Goal: Task Accomplishment & Management: Manage account settings

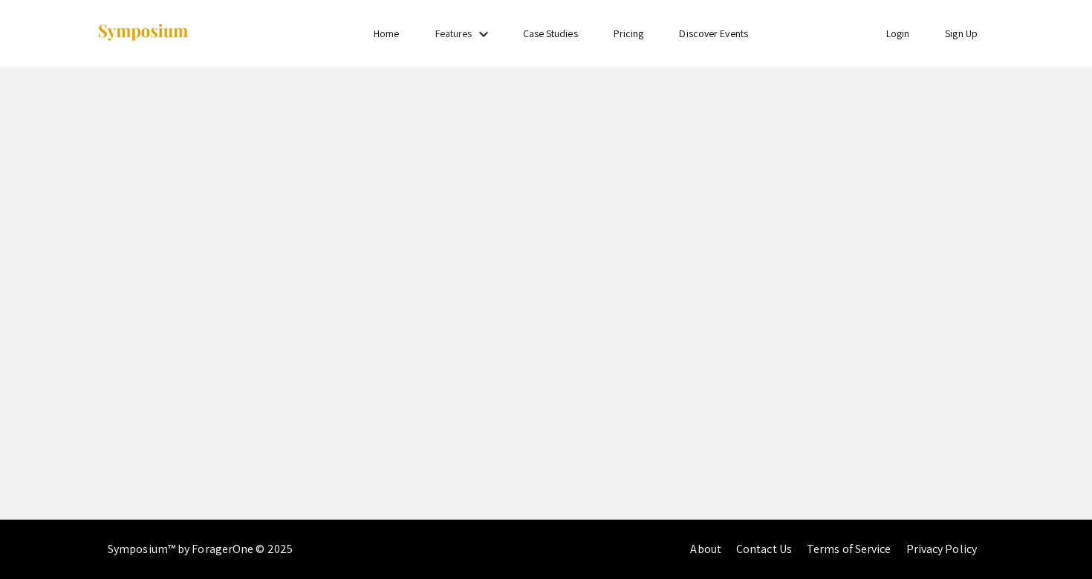
click at [898, 28] on link "Login" at bounding box center [898, 33] width 24 height 13
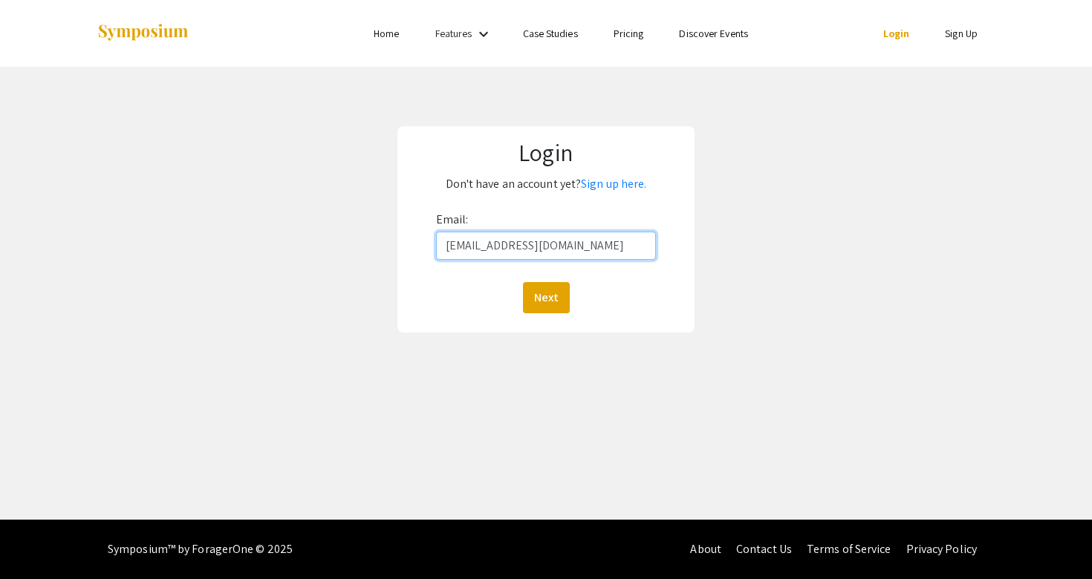
type input "[EMAIL_ADDRESS][DOMAIN_NAME]"
click at [545, 297] on button "Next" at bounding box center [546, 297] width 47 height 31
